Goal: Task Accomplishment & Management: Use online tool/utility

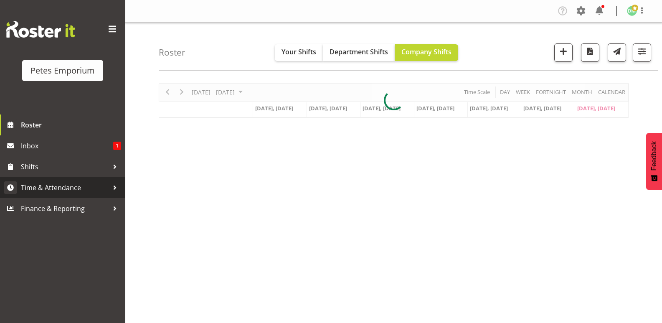
click at [70, 184] on span "Time & Attendance" at bounding box center [65, 187] width 88 height 13
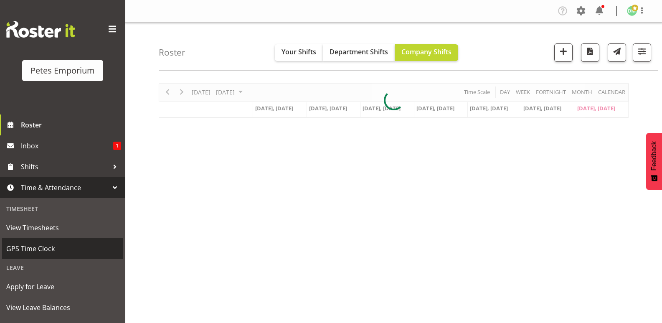
click at [49, 249] on span "GPS Time Clock" at bounding box center [62, 248] width 113 height 13
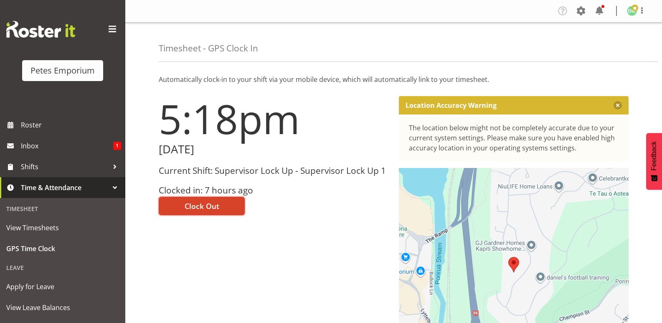
click at [207, 203] on span "Clock Out" at bounding box center [202, 205] width 35 height 11
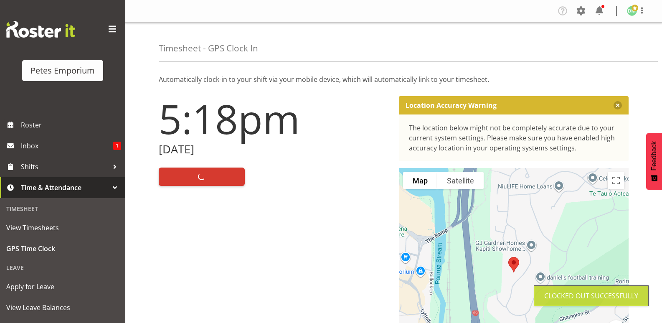
click at [633, 10] on span at bounding box center [634, 8] width 7 height 7
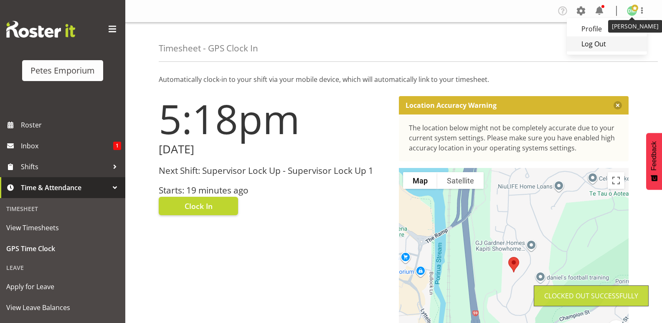
click at [592, 48] on link "Log Out" at bounding box center [607, 43] width 80 height 15
